Goal: Task Accomplishment & Management: Complete application form

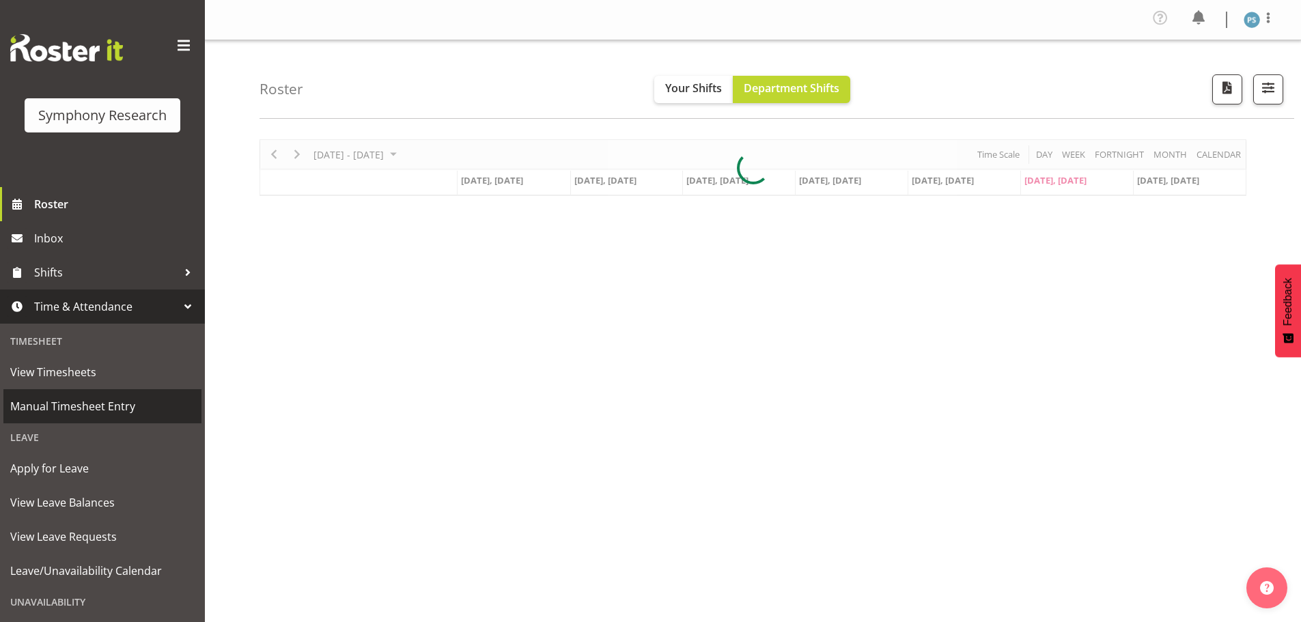
click at [109, 403] on span "Manual Timesheet Entry" at bounding box center [102, 406] width 184 height 20
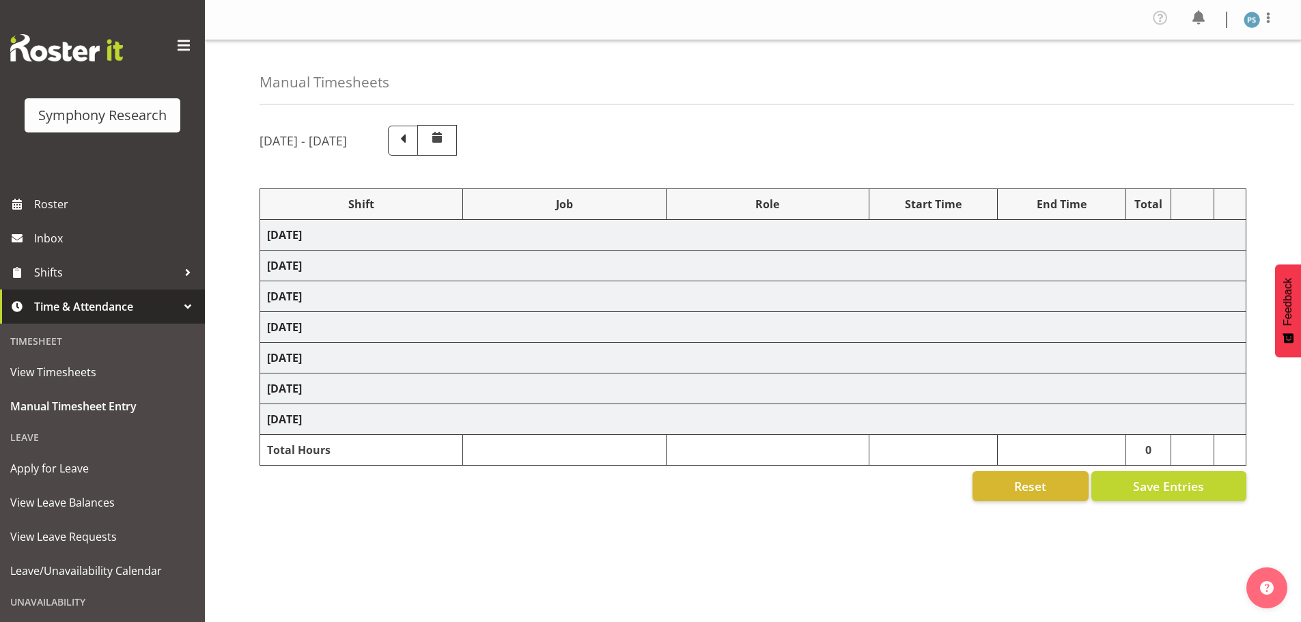
select select "4583"
select select "10527"
select select "4583"
select select "10499"
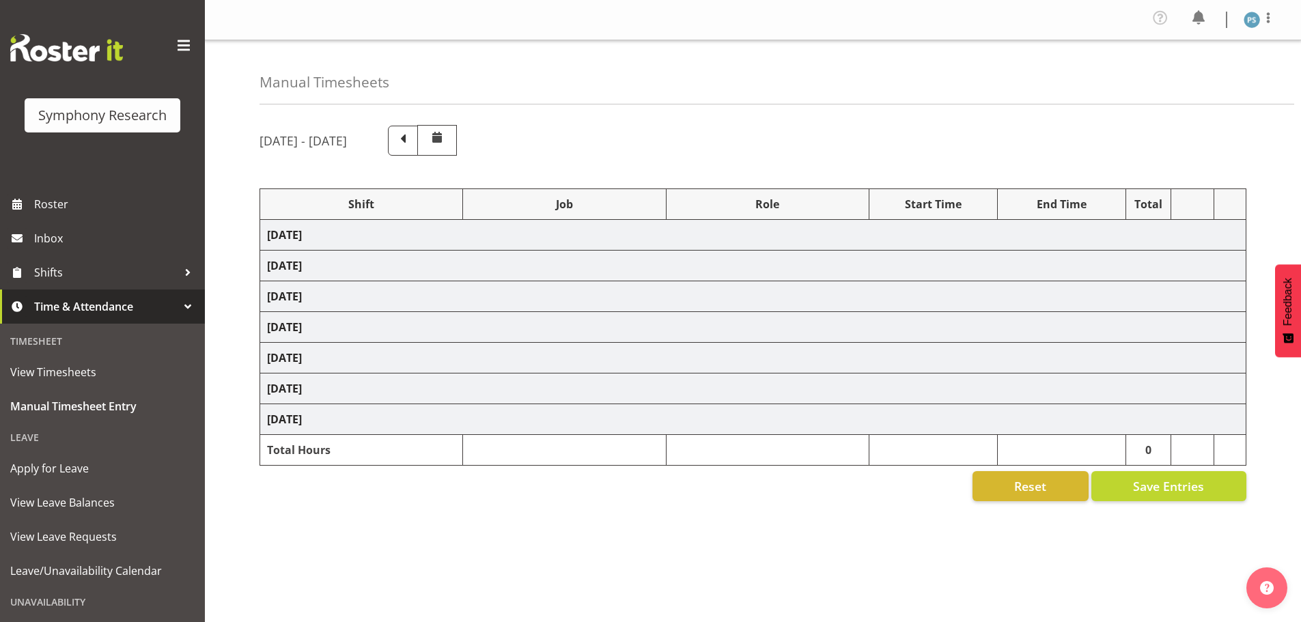
select select "4583"
select select "10527"
select select "4583"
select select "10499"
select select "4583"
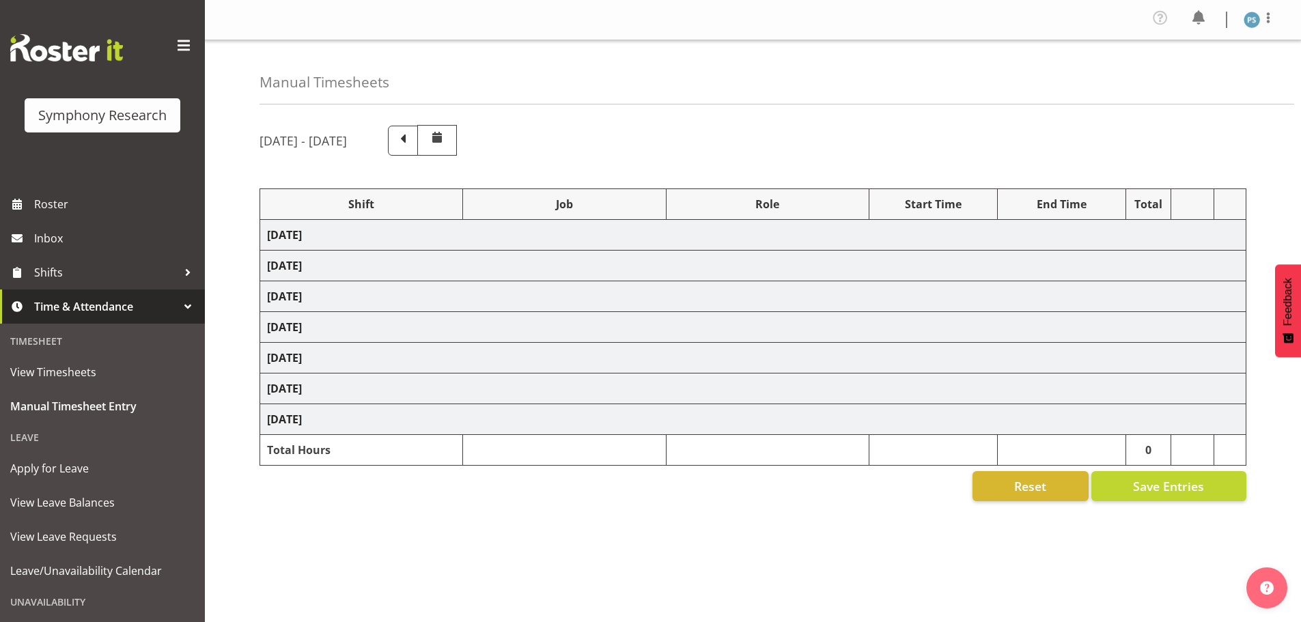
select select "10527"
select select "4583"
select select "10499"
select select "4583"
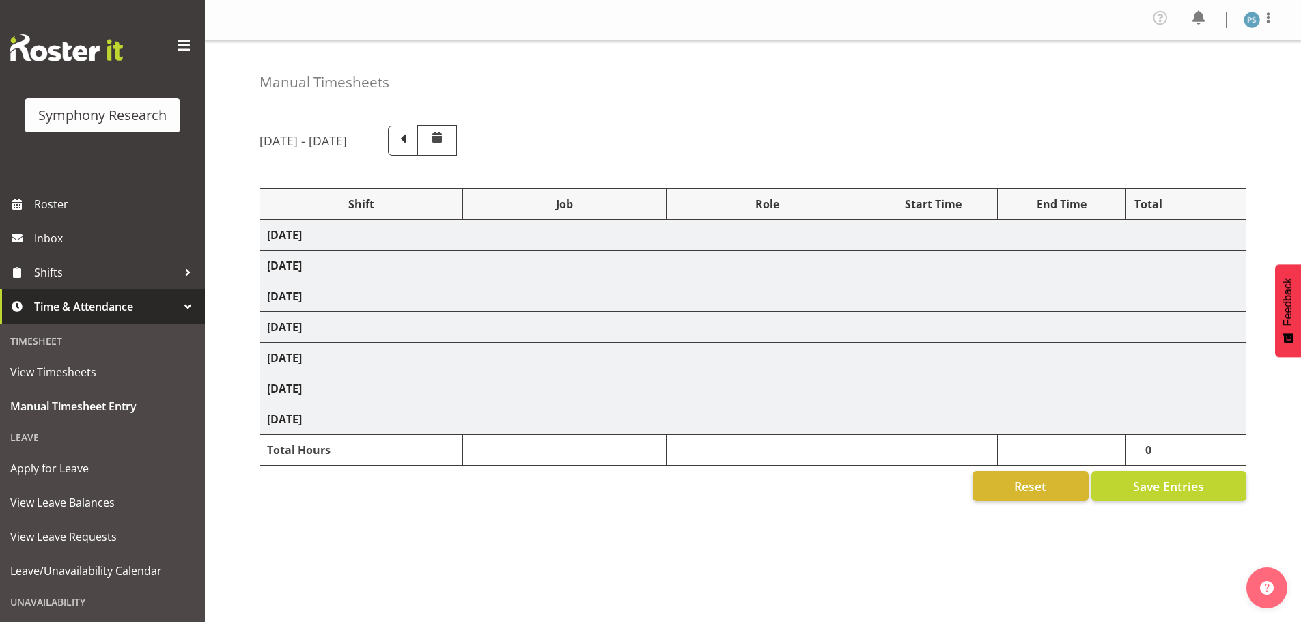
select select "10527"
select select "4583"
select select "10499"
select select "4583"
select select "10527"
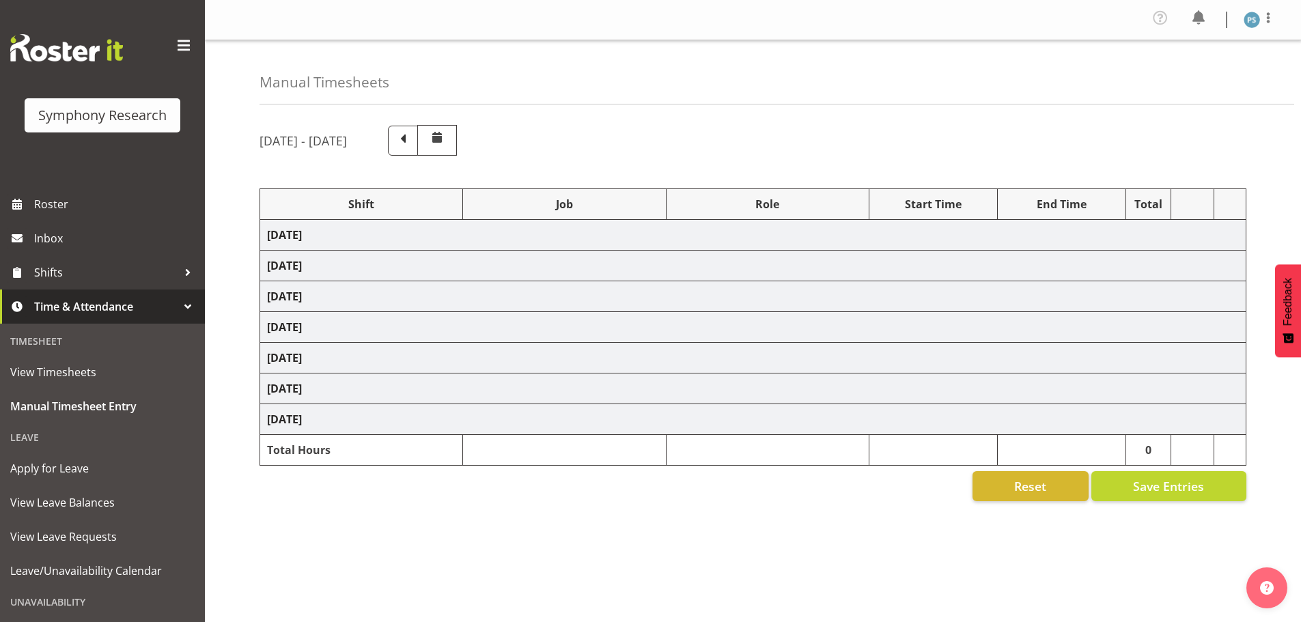
select select "4583"
select select "10499"
select select "19170"
select select "10527"
select select "19170"
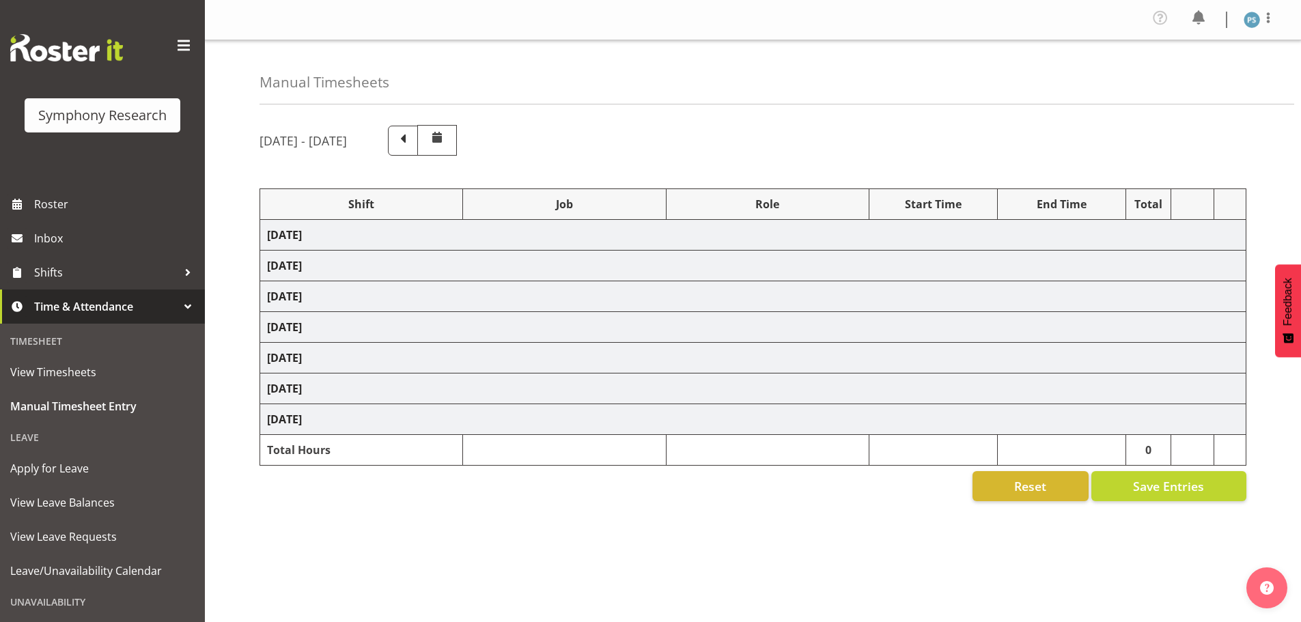
select select "10499"
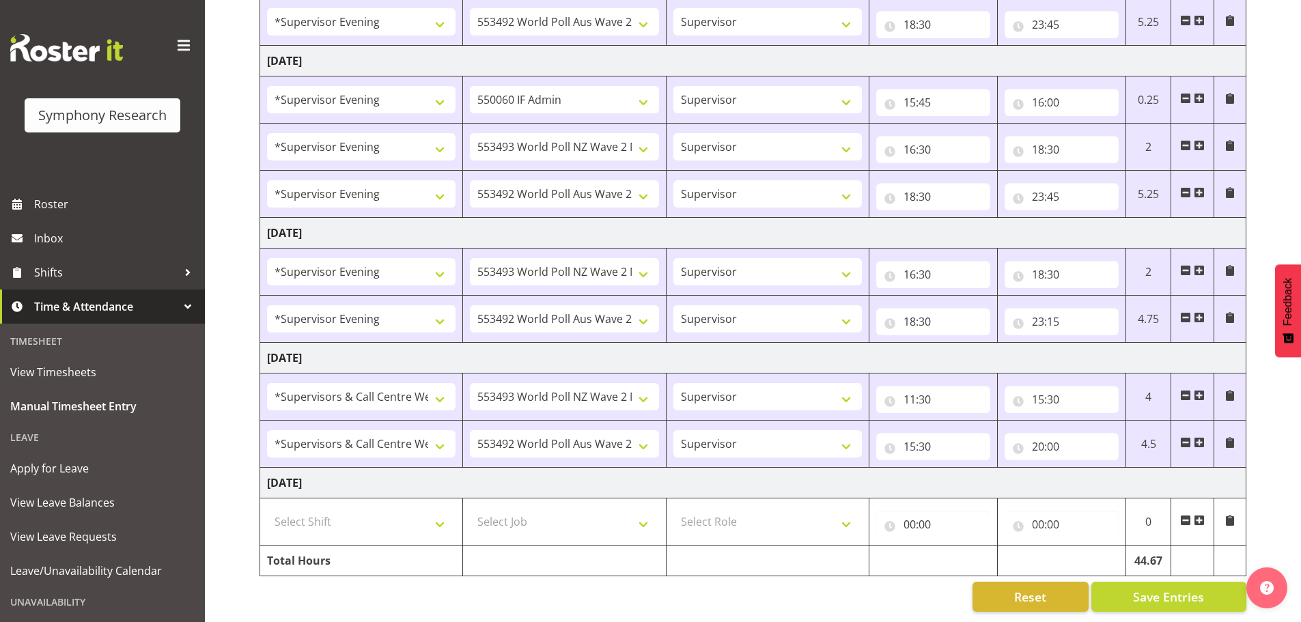
scroll to position [607, 0]
click at [1037, 437] on input "20:00" at bounding box center [1062, 446] width 114 height 27
click at [1140, 471] on select "00 01 02 03 04 05 06 07 08 09 10 11 12 13 14 15 16 17 18 19 20 21 22 23 24 25 2…" at bounding box center [1133, 482] width 31 height 27
select select "15"
click at [1118, 469] on select "00 01 02 03 04 05 06 07 08 09 10 11 12 13 14 15 16 17 18 19 20 21 22 23 24 25 2…" at bounding box center [1133, 482] width 31 height 27
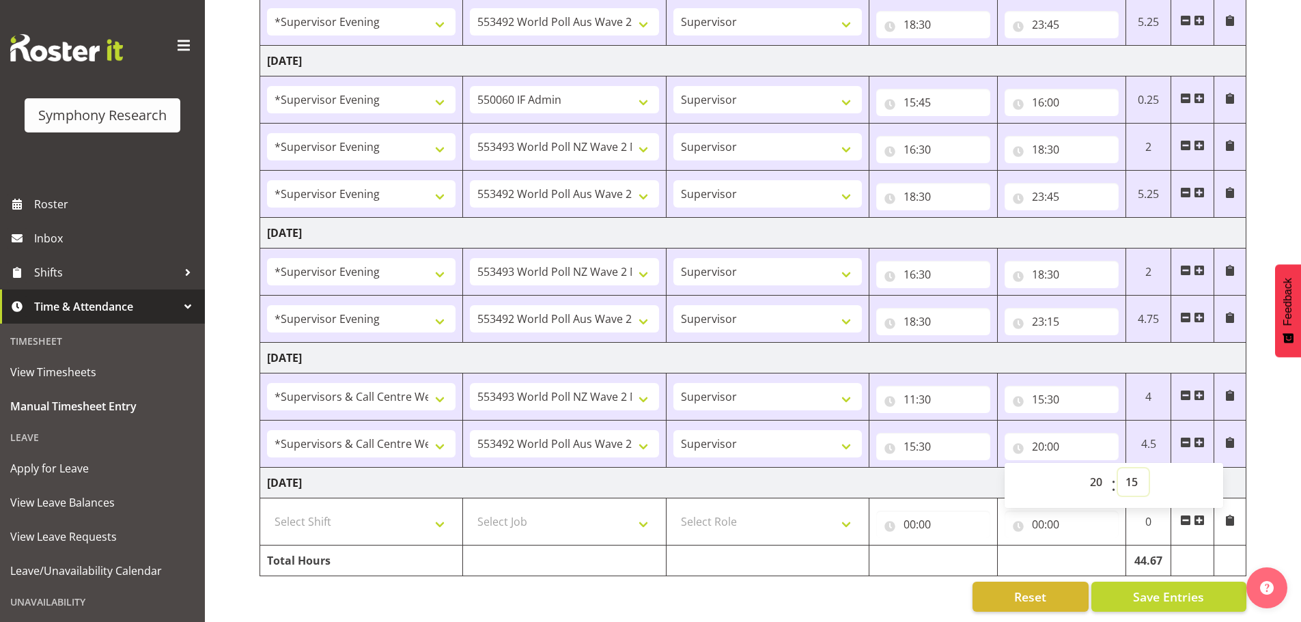
type input "20:15"
click at [1254, 147] on div "[DATE] - [DATE] Shift Job Role Start Time End Time Total [DATE] !!Weekend Resid…" at bounding box center [781, 70] width 1042 height 1104
click at [1196, 582] on button "Save Entries" at bounding box center [1169, 597] width 155 height 30
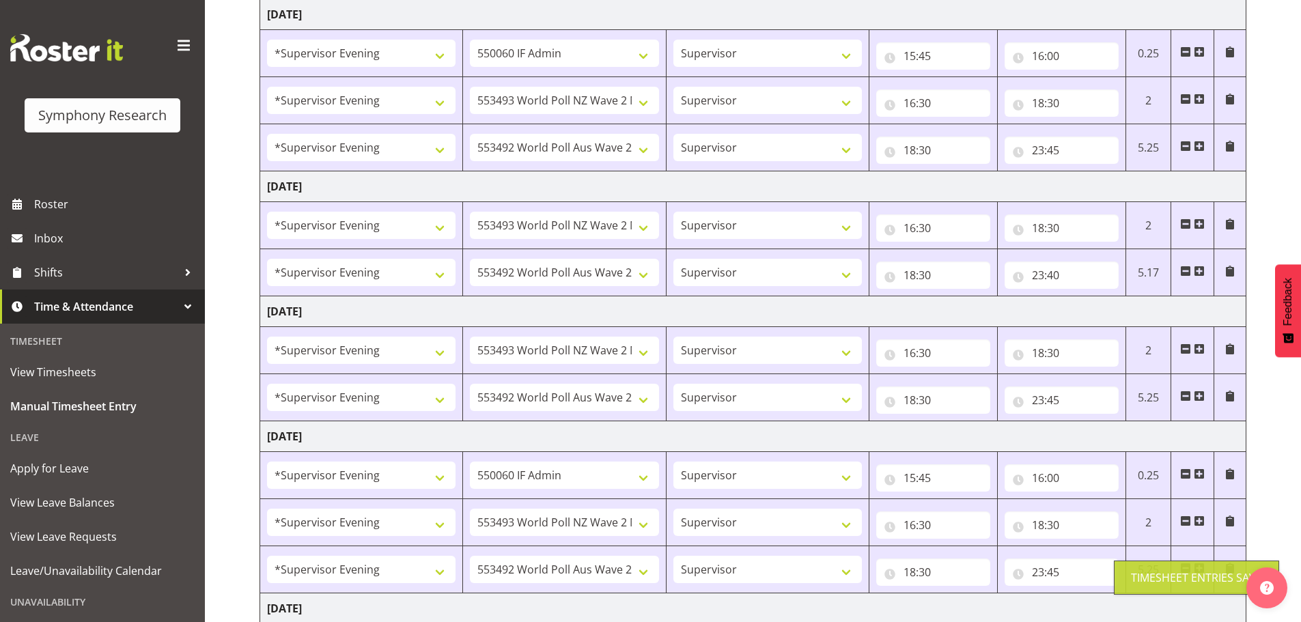
scroll to position [0, 0]
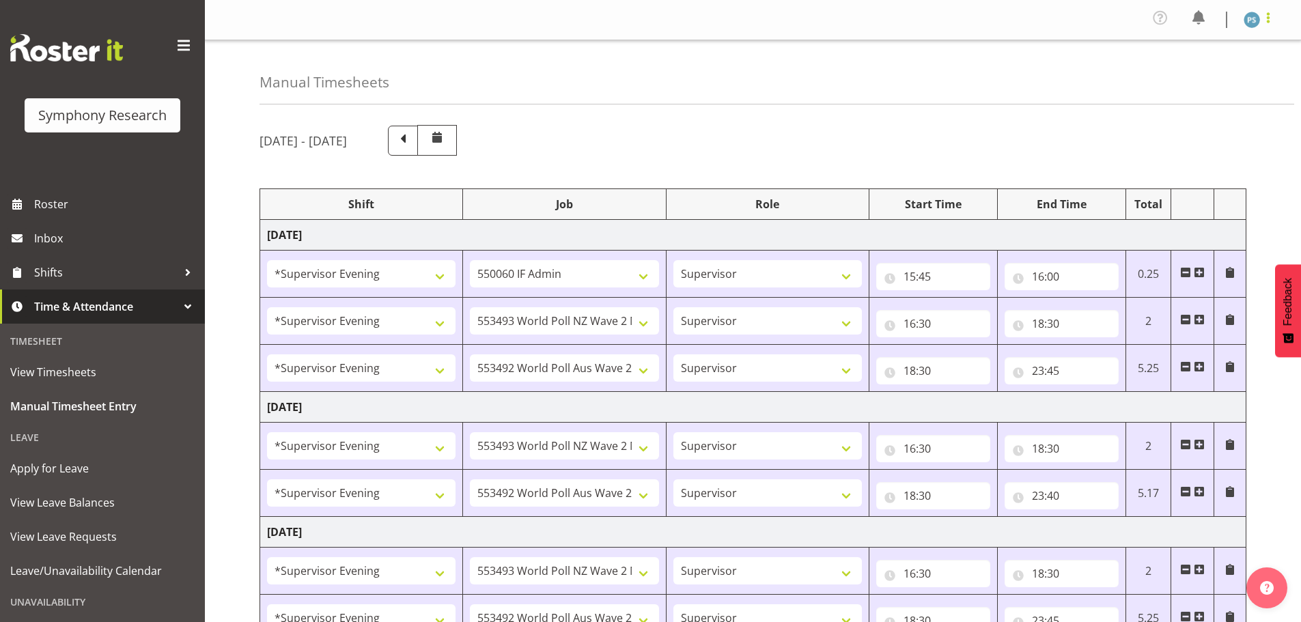
click at [1268, 18] on span at bounding box center [1268, 18] width 16 height 16
click at [1211, 72] on link "Log Out" at bounding box center [1211, 75] width 131 height 25
